Goal: Task Accomplishment & Management: Manage account settings

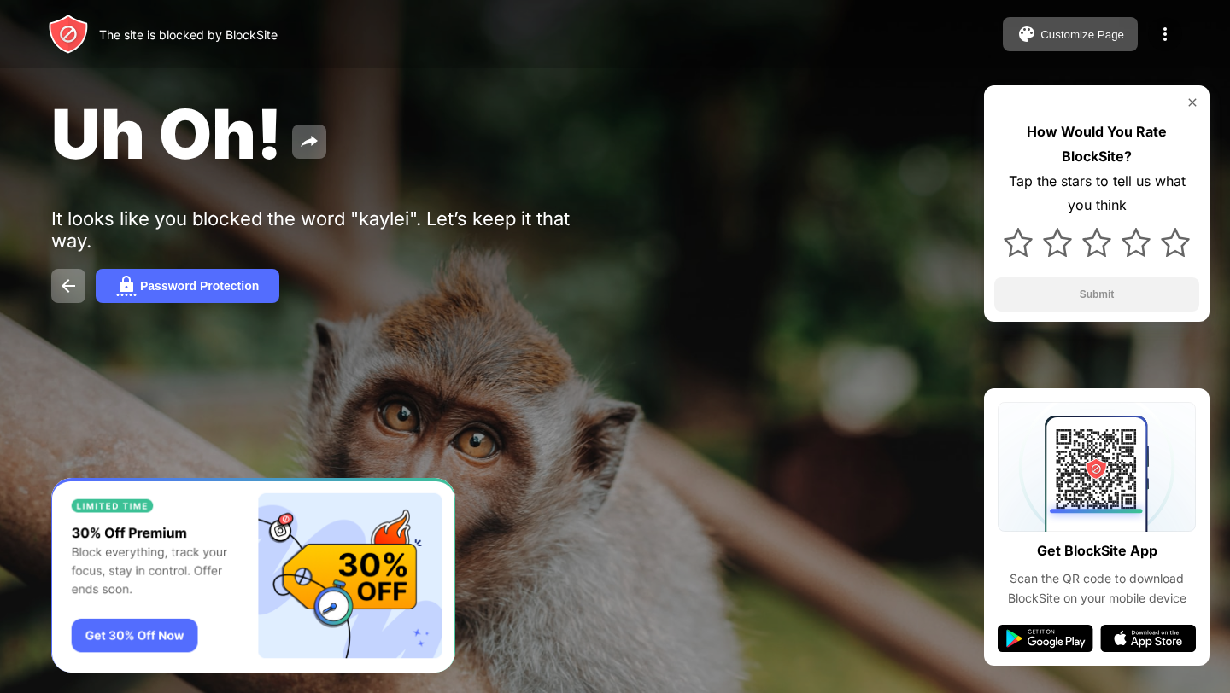
click at [1167, 35] on img at bounding box center [1165, 34] width 20 height 20
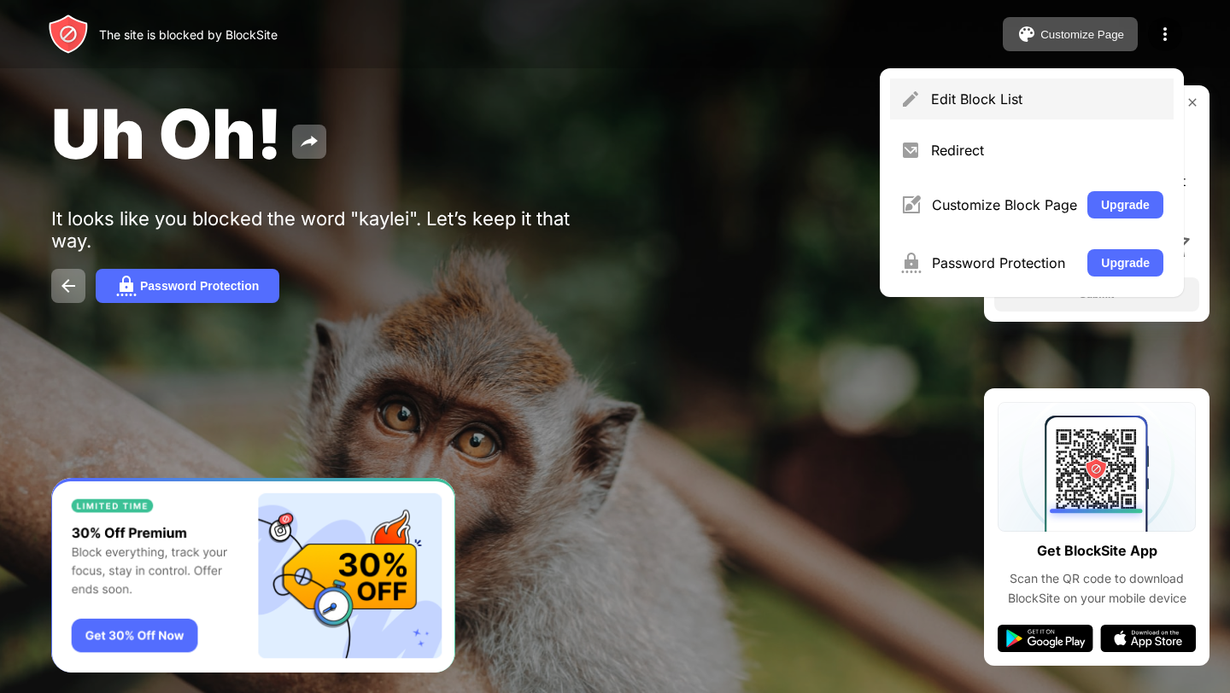
click at [1011, 109] on div "Edit Block List" at bounding box center [1032, 99] width 284 height 41
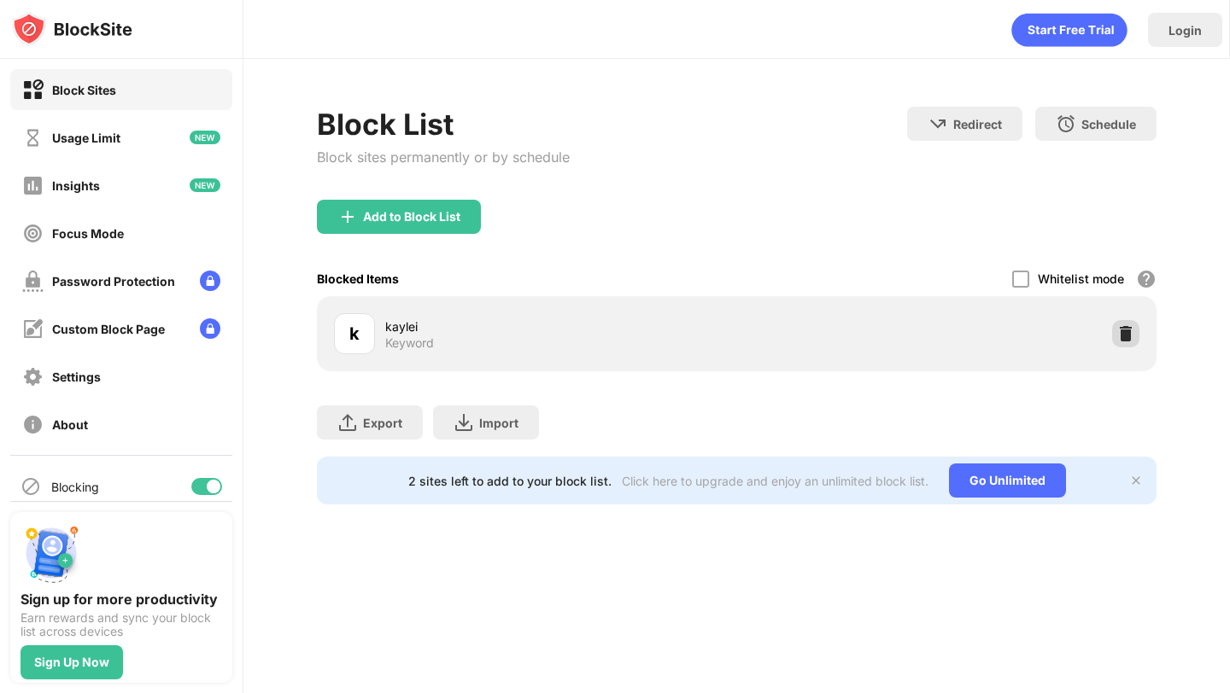
click at [1125, 334] on img at bounding box center [1125, 333] width 17 height 17
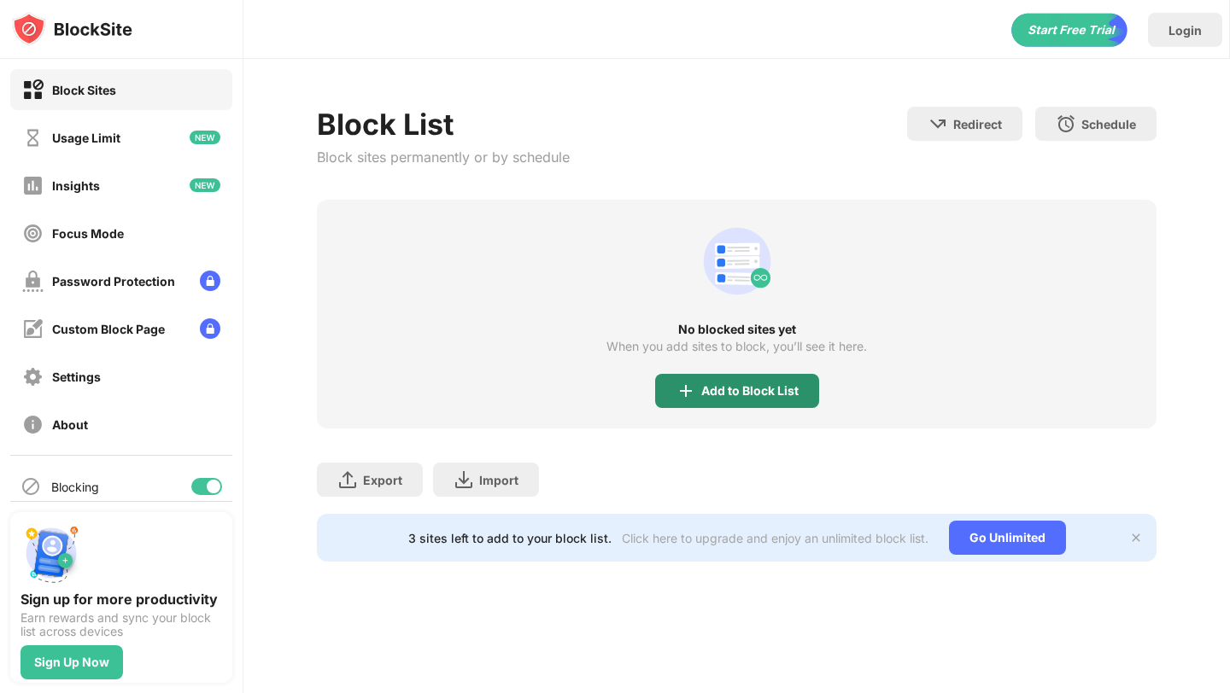
click at [685, 385] on img at bounding box center [686, 391] width 20 height 20
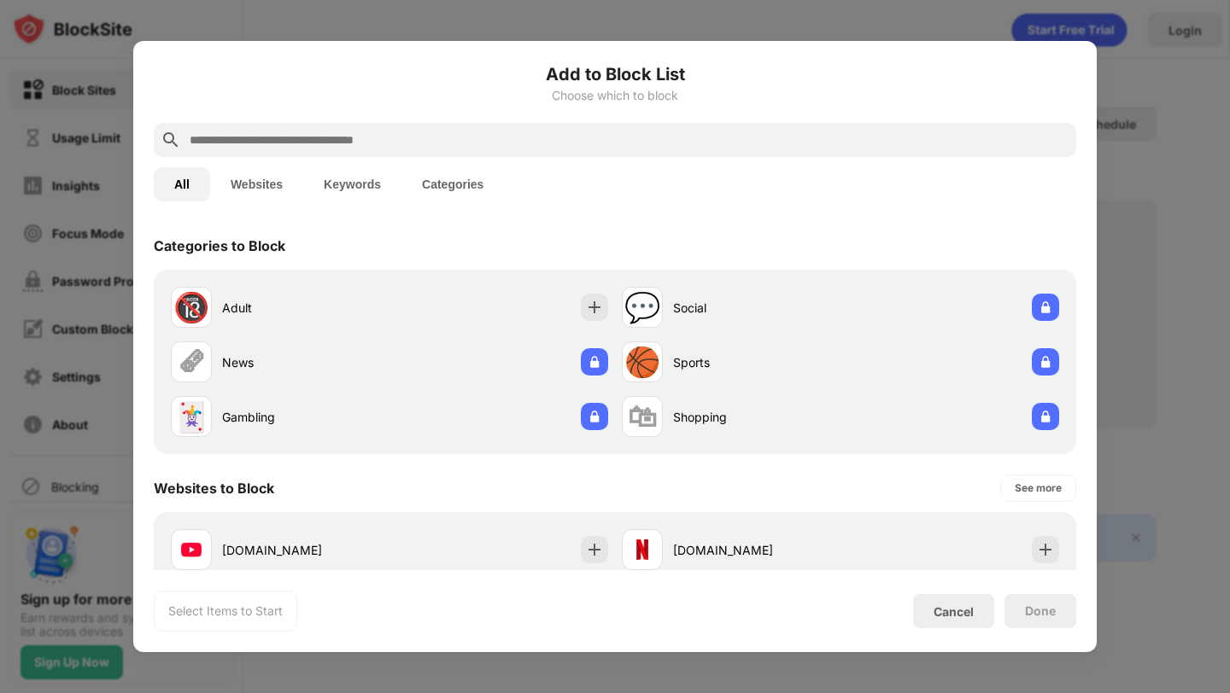
click at [347, 192] on button "Keywords" at bounding box center [352, 184] width 98 height 34
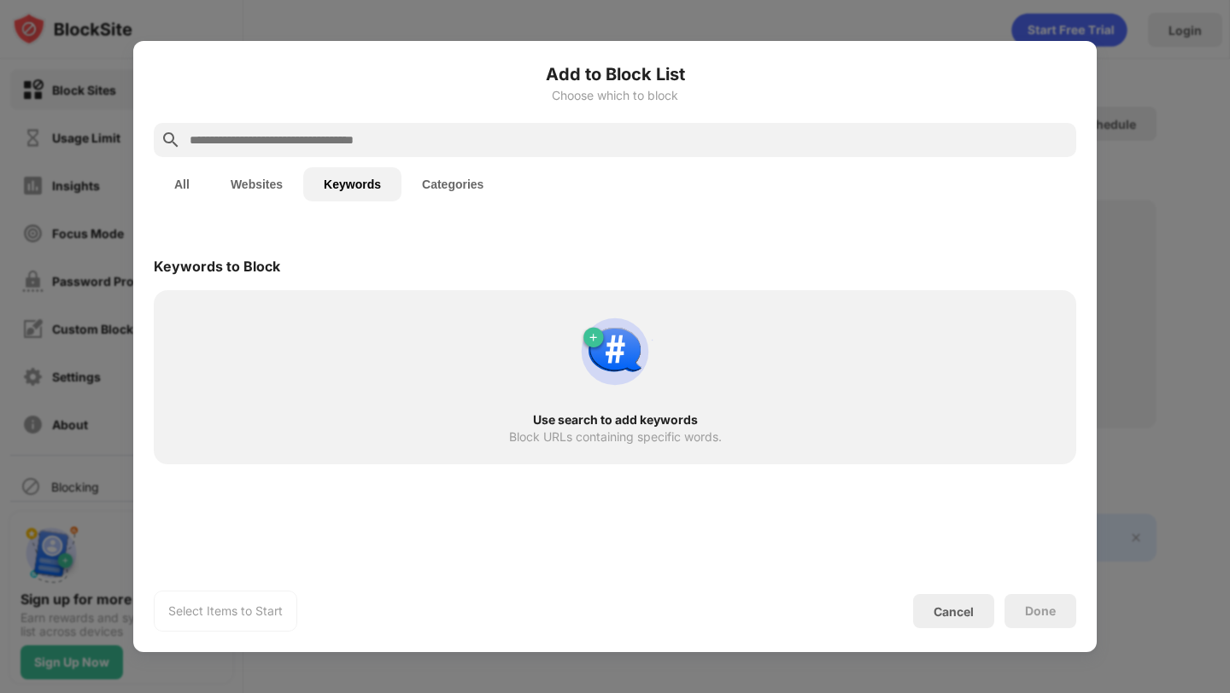
click at [336, 143] on input "text" at bounding box center [628, 140] width 881 height 20
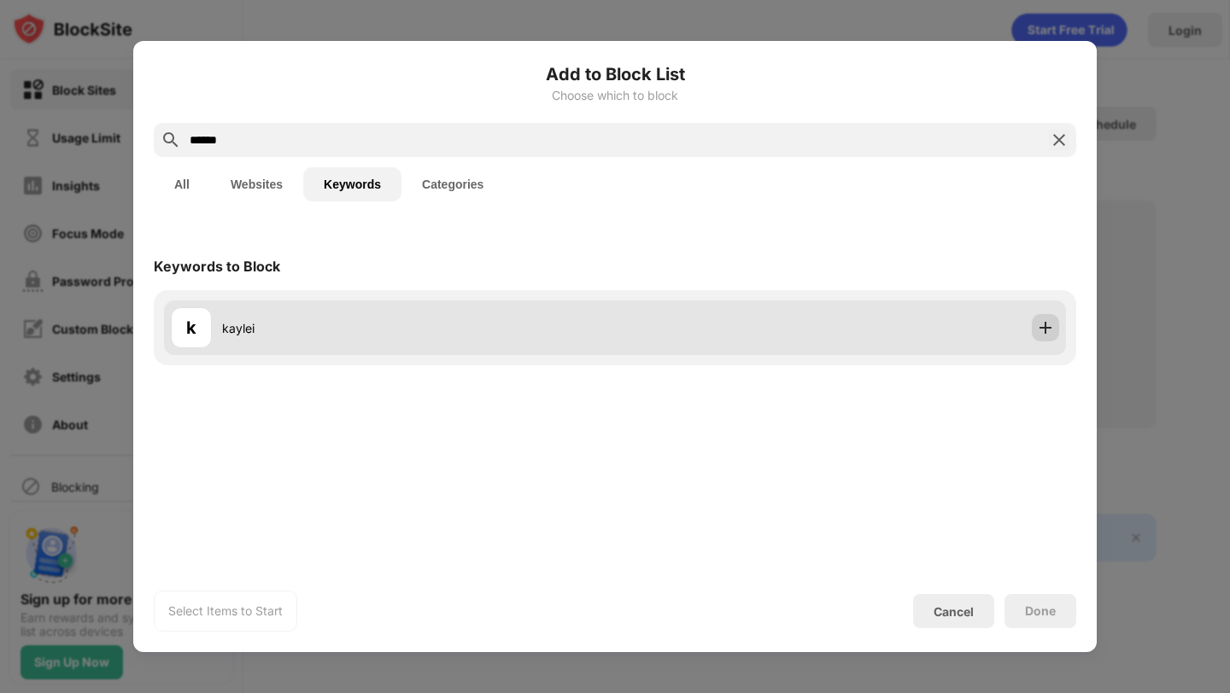
type input "******"
click at [1043, 325] on img at bounding box center [1045, 327] width 17 height 17
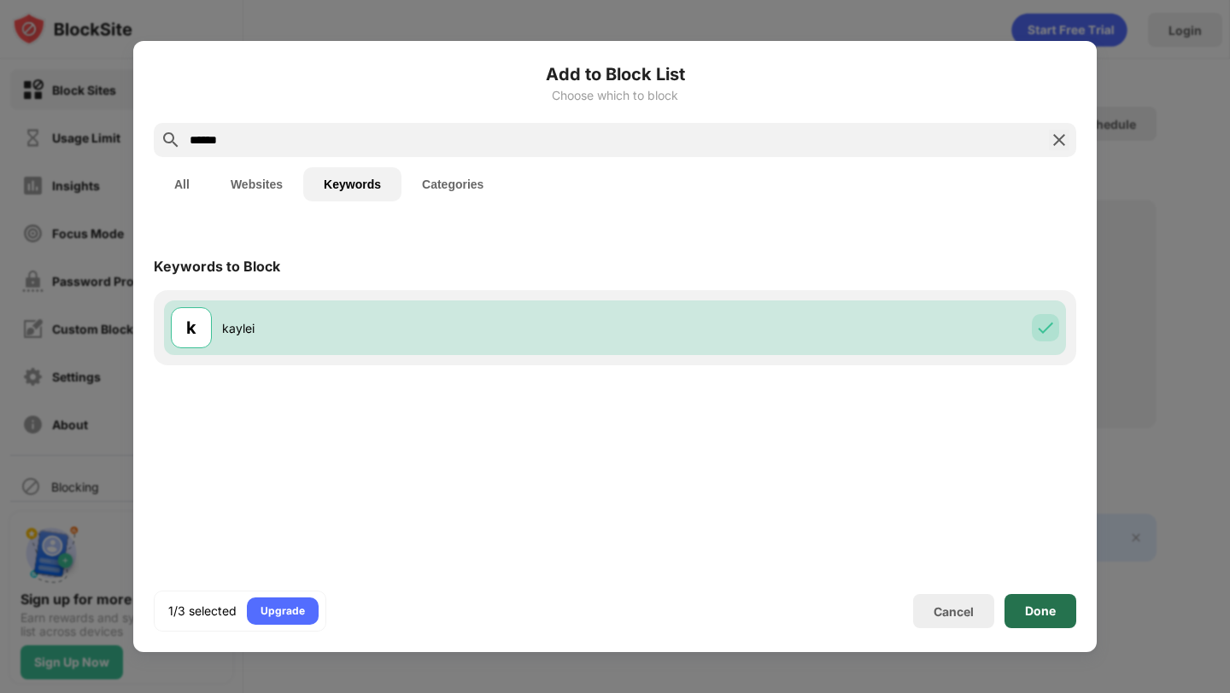
click at [1031, 613] on div "Done" at bounding box center [1040, 612] width 31 height 14
